Goal: Information Seeking & Learning: Learn about a topic

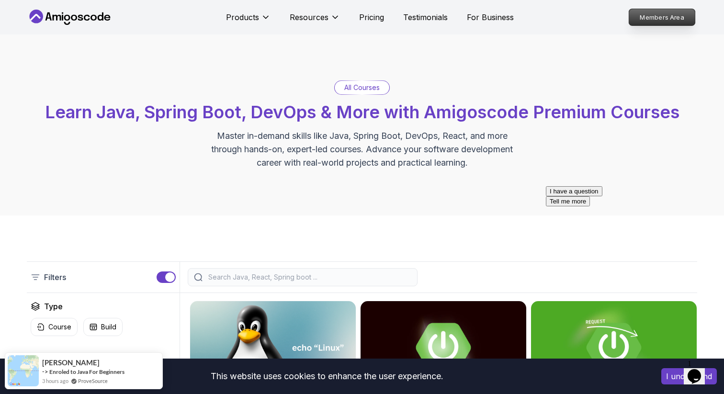
click at [675, 11] on p "Members Area" at bounding box center [663, 17] width 66 height 16
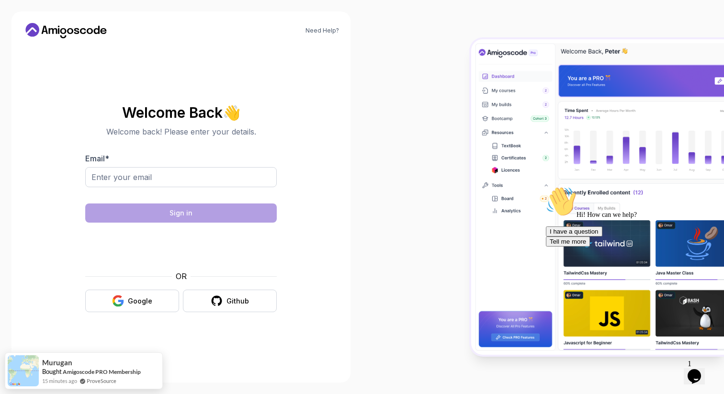
click at [323, 187] on section "Welcome Back 👋 Welcome back! Please enter your details. Email * Sign in OR Goog…" at bounding box center [181, 208] width 316 height 227
click at [145, 308] on button "Google" at bounding box center [132, 301] width 94 height 23
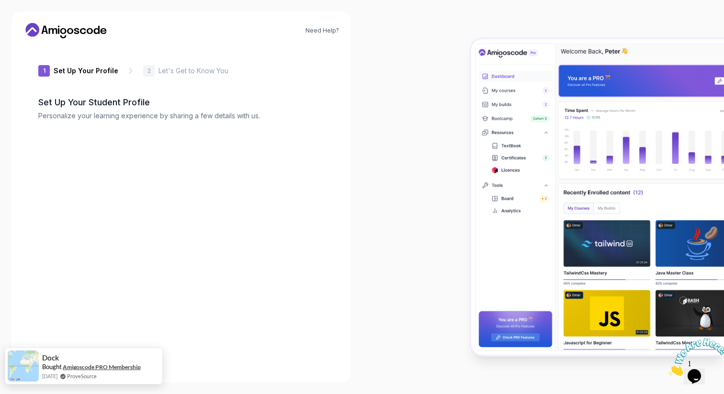
type input "swiftjackal0ce06"
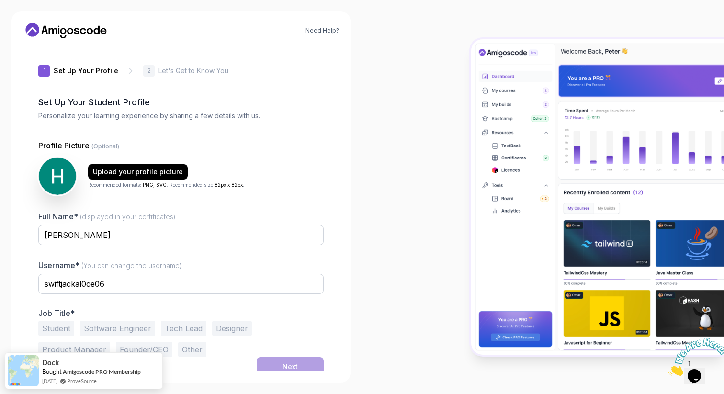
click at [393, 162] on div at bounding box center [543, 197] width 362 height 394
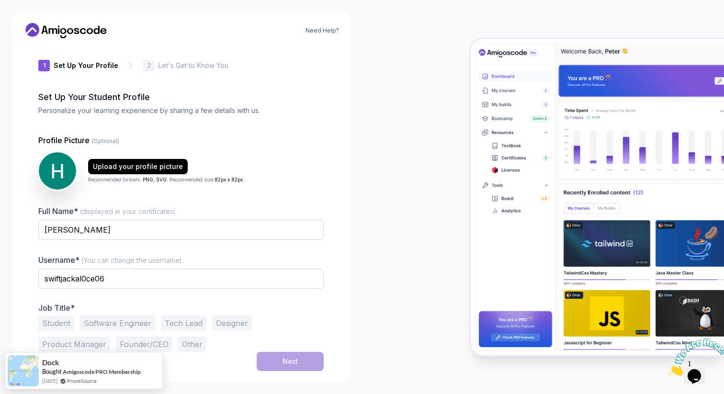
click at [71, 33] on icon at bounding box center [66, 30] width 86 height 15
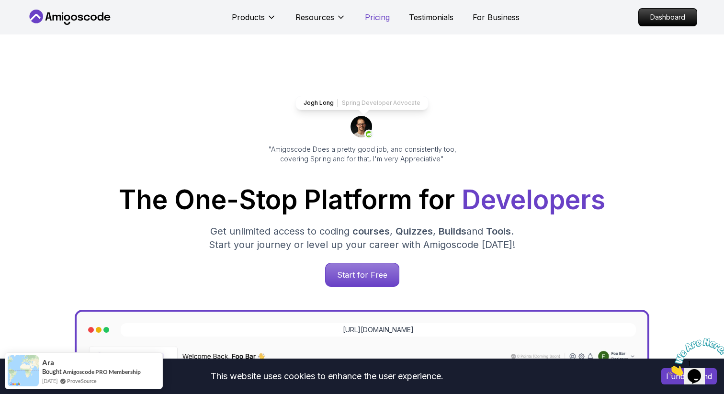
click at [373, 21] on p "Pricing" at bounding box center [377, 16] width 25 height 11
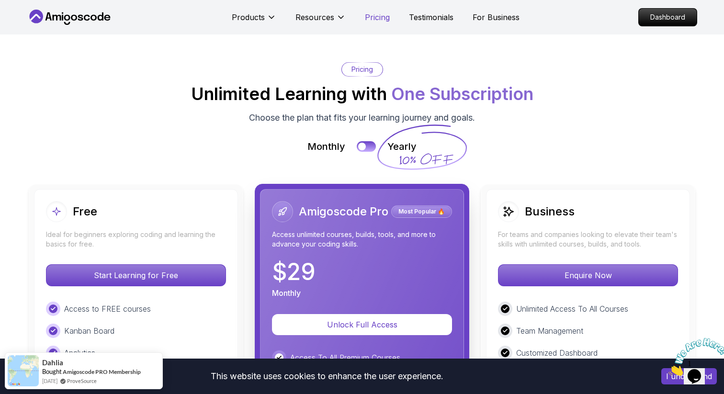
scroll to position [2107, 0]
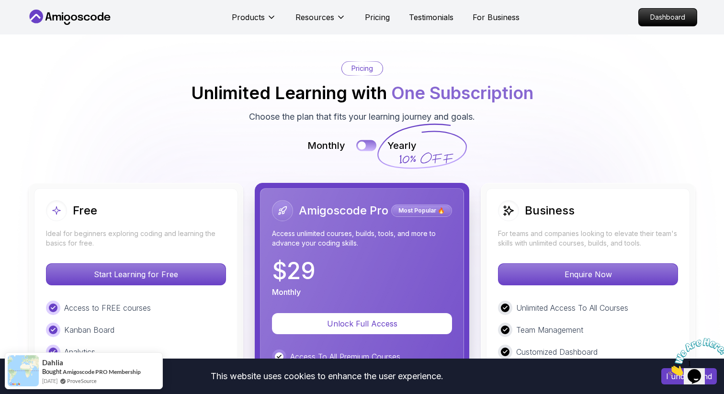
click at [367, 140] on button at bounding box center [366, 145] width 20 height 11
click at [367, 142] on div at bounding box center [371, 146] width 8 height 8
click at [367, 140] on button at bounding box center [366, 145] width 20 height 11
click at [367, 142] on div at bounding box center [371, 146] width 8 height 8
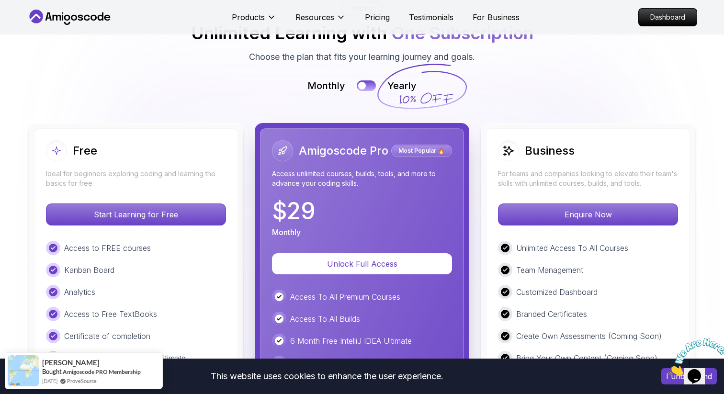
scroll to position [2158, 0]
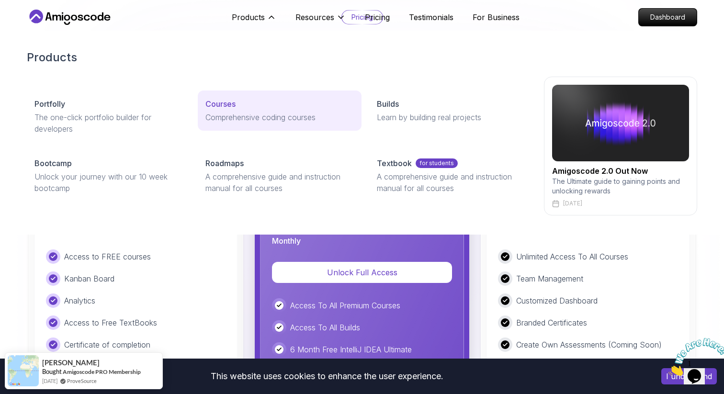
click at [243, 119] on p "Comprehensive coding courses" at bounding box center [280, 117] width 148 height 11
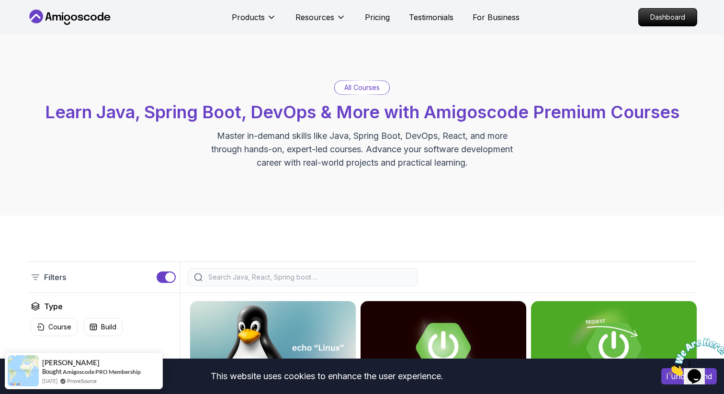
click at [669, 369] on icon "Close" at bounding box center [669, 373] width 0 height 8
click at [699, 369] on icon "Chat widget" at bounding box center [694, 376] width 13 height 14
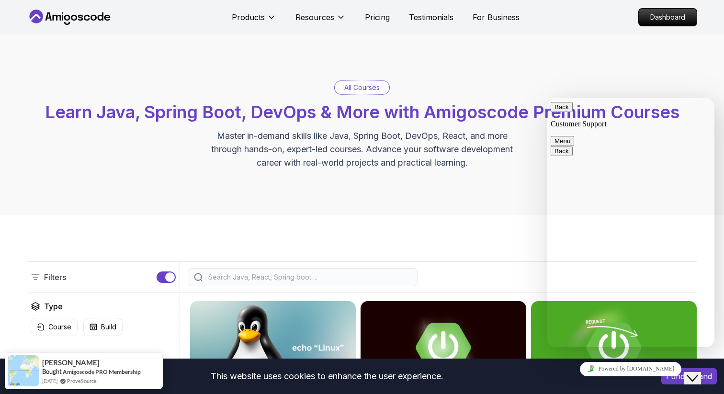
click at [700, 372] on button "Close Chat This icon closes the chat window." at bounding box center [692, 378] width 17 height 12
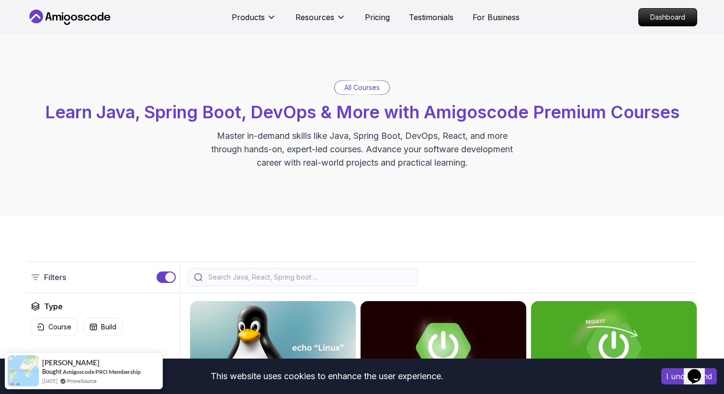
click at [668, 384] on button "I understand" at bounding box center [690, 376] width 56 height 16
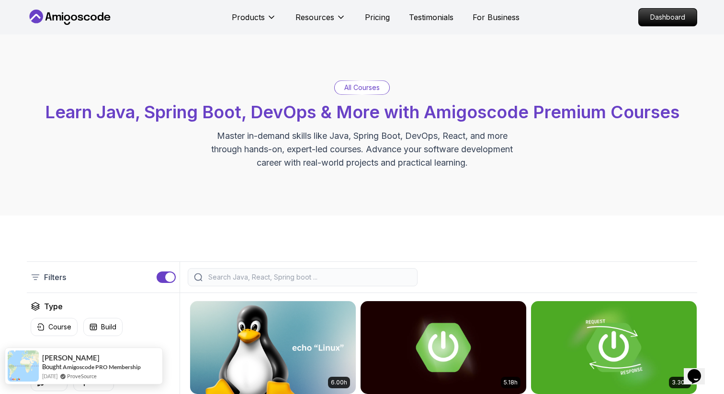
click at [150, 360] on div "Cecilia Bought Amigoscode PRO Membership 2 months ago ProveSource" at bounding box center [84, 366] width 158 height 37
drag, startPoint x: 81, startPoint y: 360, endPoint x: 3, endPoint y: 360, distance: 78.6
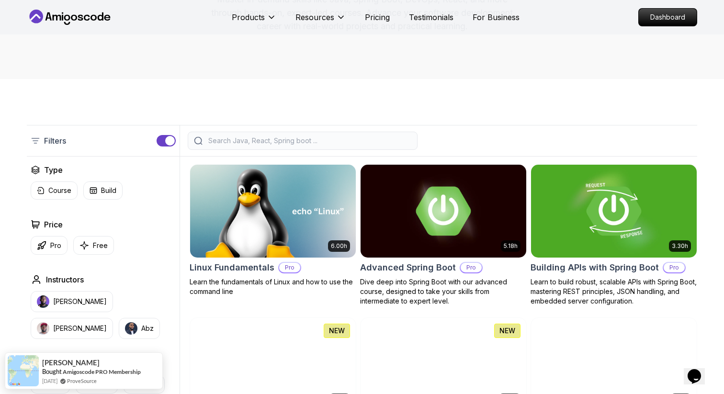
scroll to position [181, 0]
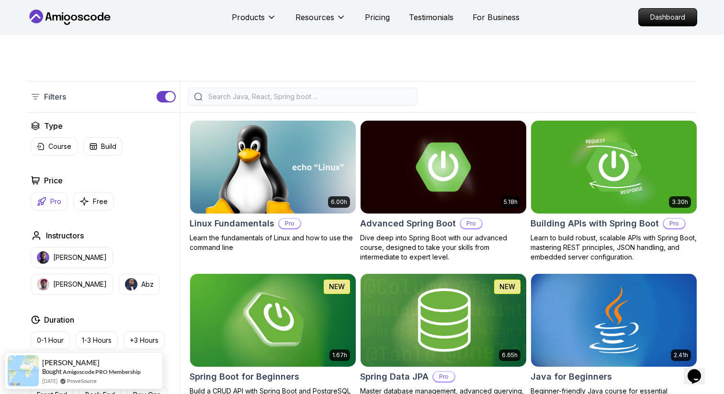
click at [57, 205] on p "Pro" at bounding box center [55, 202] width 11 height 10
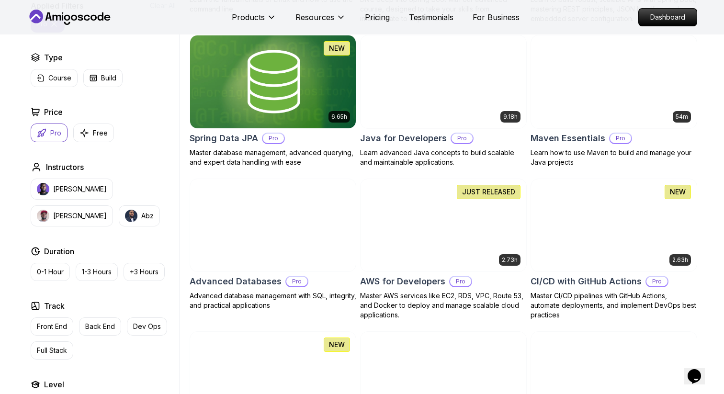
scroll to position [490, 0]
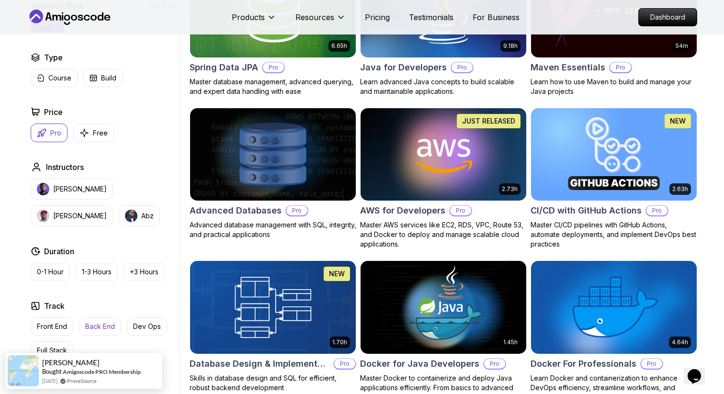
click at [102, 328] on p "Back End" at bounding box center [100, 327] width 30 height 10
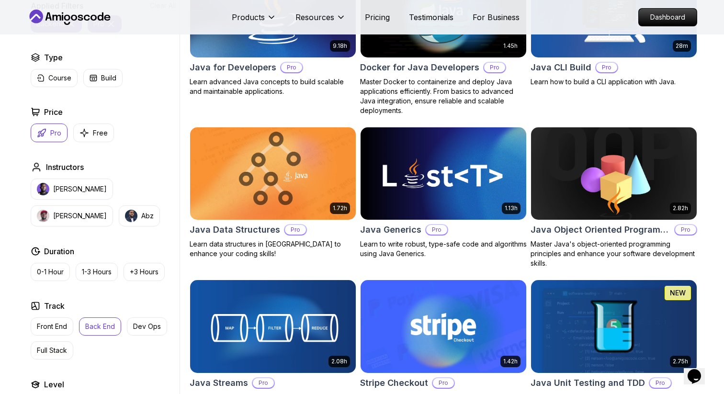
click at [102, 328] on p "Back End" at bounding box center [100, 327] width 30 height 10
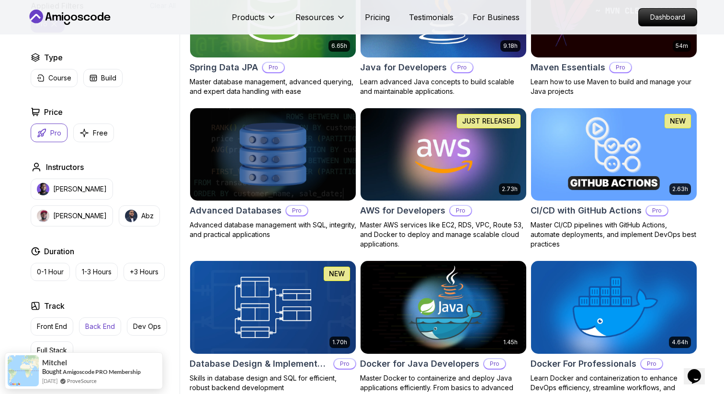
click at [95, 331] on p "Back End" at bounding box center [100, 327] width 30 height 10
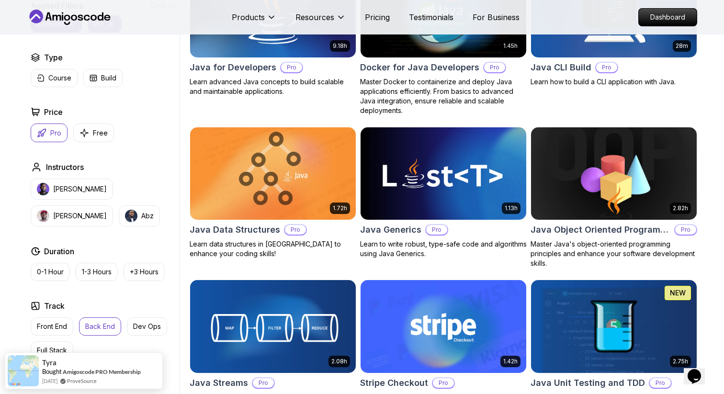
click at [95, 331] on p "Back End" at bounding box center [100, 327] width 30 height 10
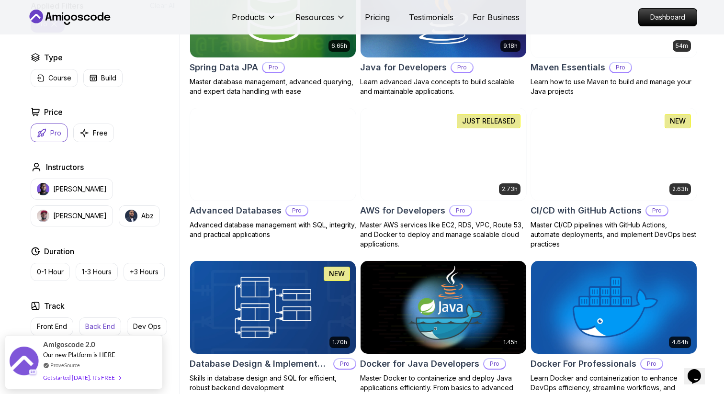
click at [100, 328] on p "Back End" at bounding box center [100, 327] width 30 height 10
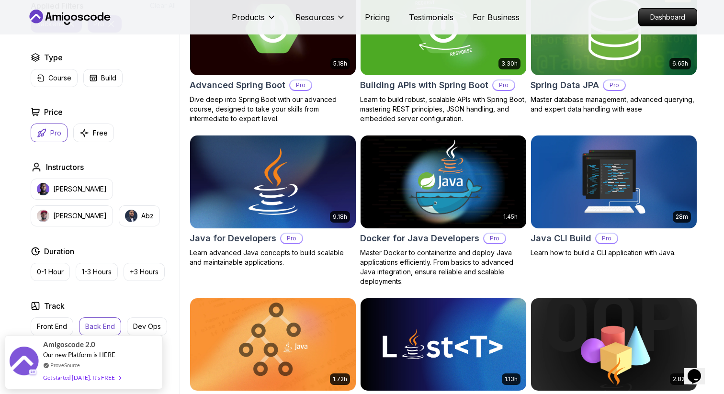
scroll to position [319, 0]
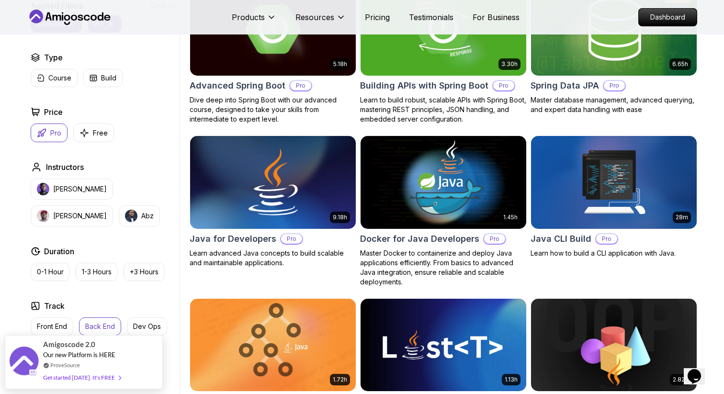
click at [100, 325] on p "Back End" at bounding box center [100, 327] width 30 height 10
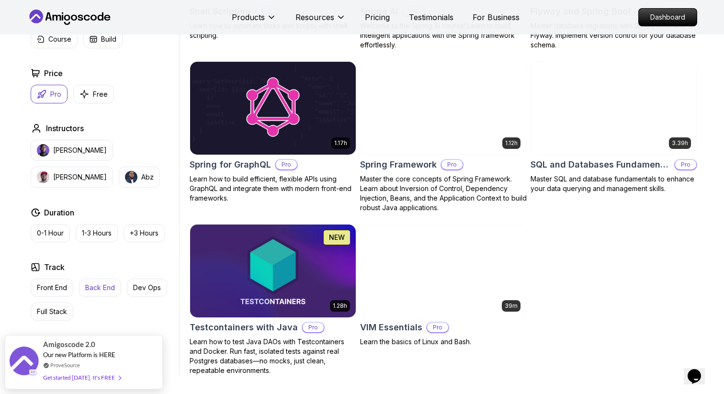
scroll to position [1929, 0]
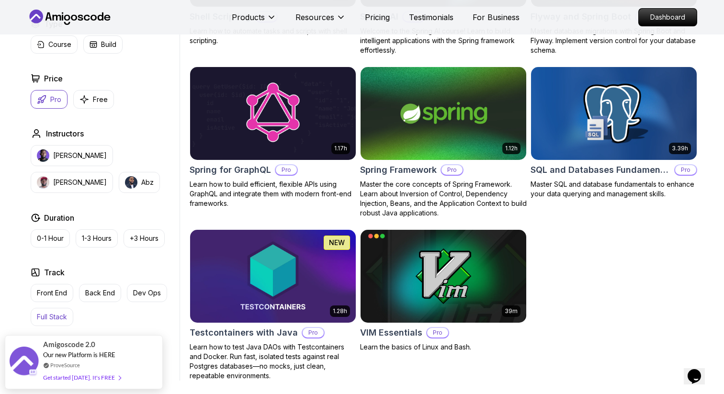
click at [67, 312] on p "Full Stack" at bounding box center [52, 317] width 30 height 10
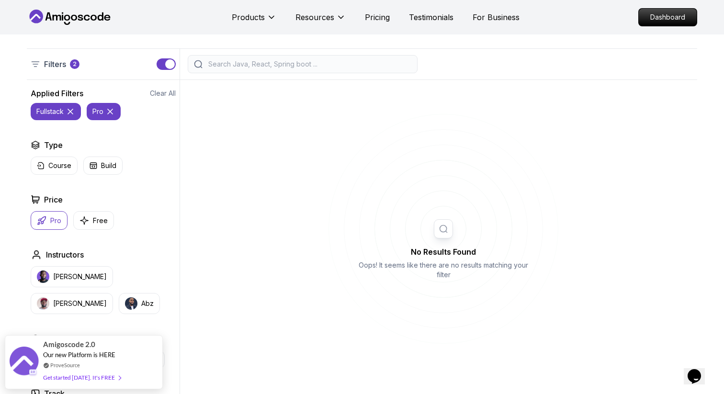
scroll to position [385, 0]
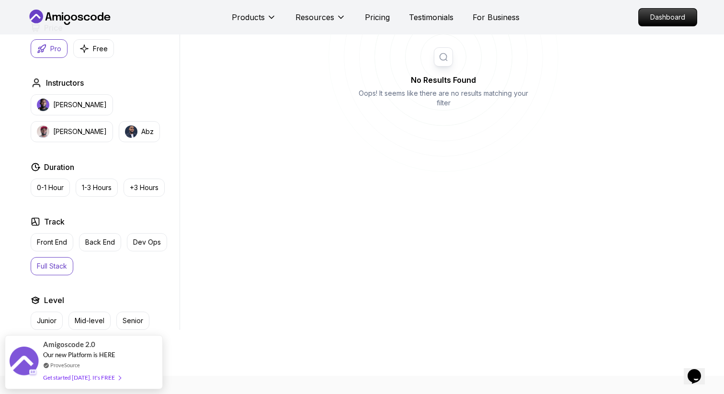
click at [62, 267] on p "Full Stack" at bounding box center [52, 267] width 30 height 10
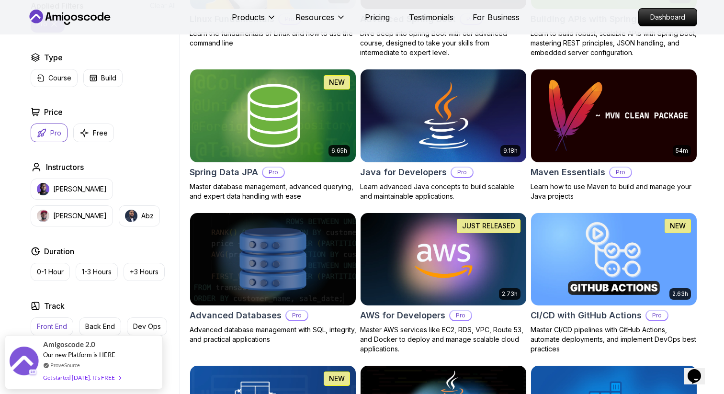
click at [53, 325] on p "Front End" at bounding box center [52, 327] width 30 height 10
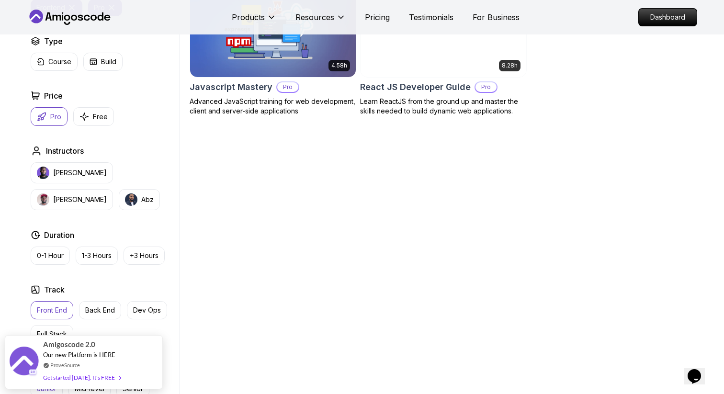
scroll to position [345, 0]
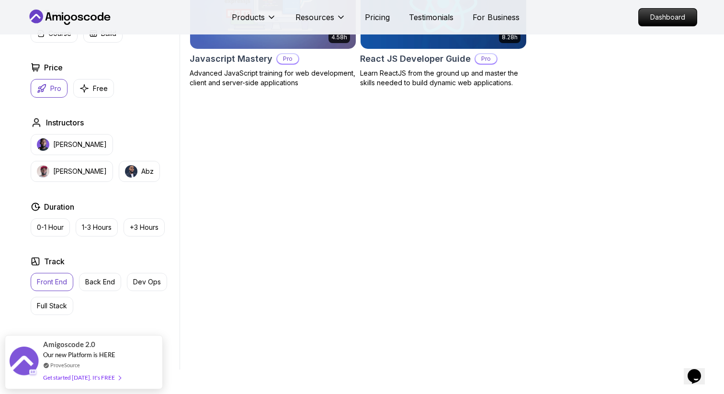
click at [60, 283] on p "Front End" at bounding box center [52, 282] width 30 height 10
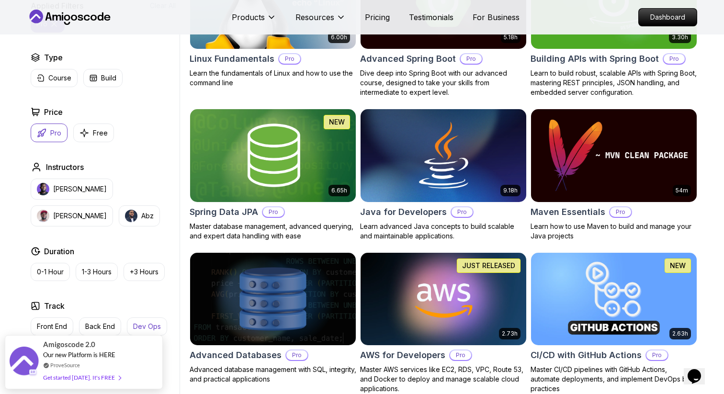
click at [148, 322] on p "Dev Ops" at bounding box center [147, 327] width 28 height 10
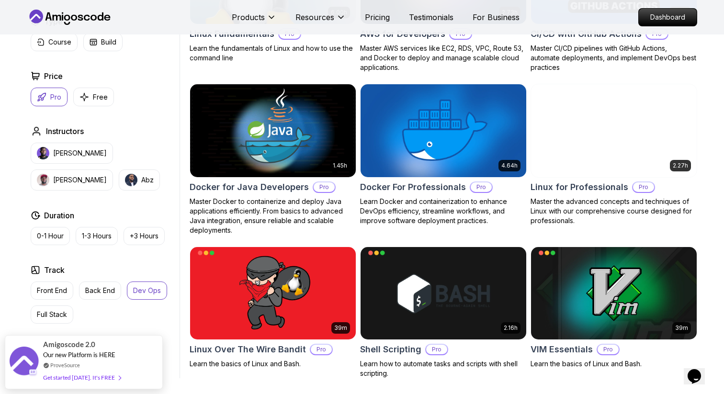
scroll to position [381, 0]
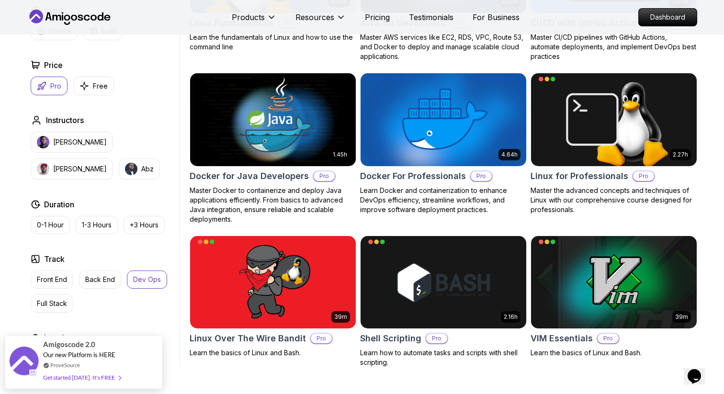
click at [134, 281] on p "Dev Ops" at bounding box center [147, 280] width 28 height 10
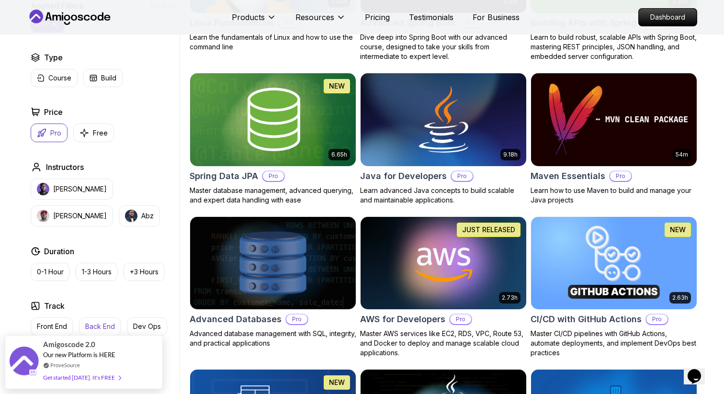
click at [102, 331] on p "Back End" at bounding box center [100, 327] width 30 height 10
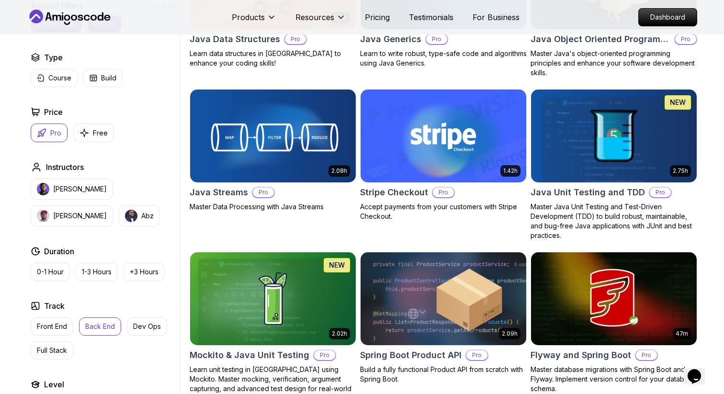
scroll to position [689, 0]
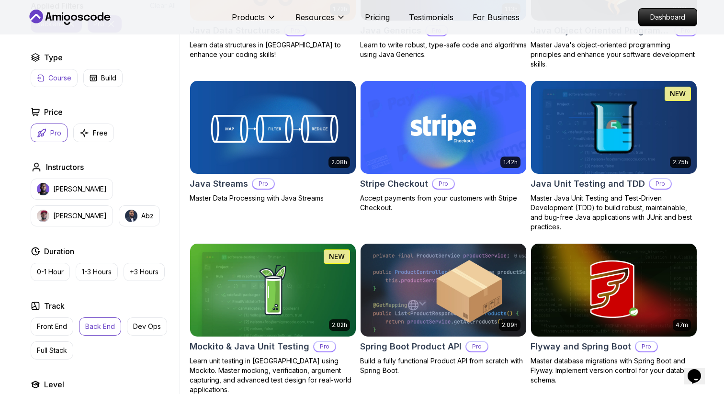
click at [47, 87] on button "Course" at bounding box center [54, 78] width 47 height 18
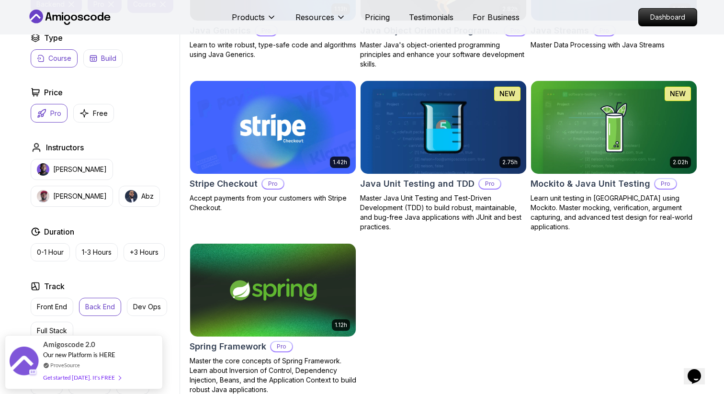
click at [100, 62] on button "Build" at bounding box center [102, 58] width 39 height 18
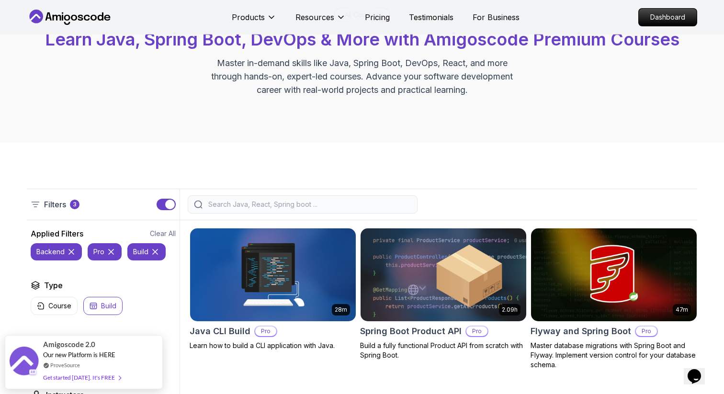
scroll to position [62, 0]
